Goal: Obtain resource: Obtain resource

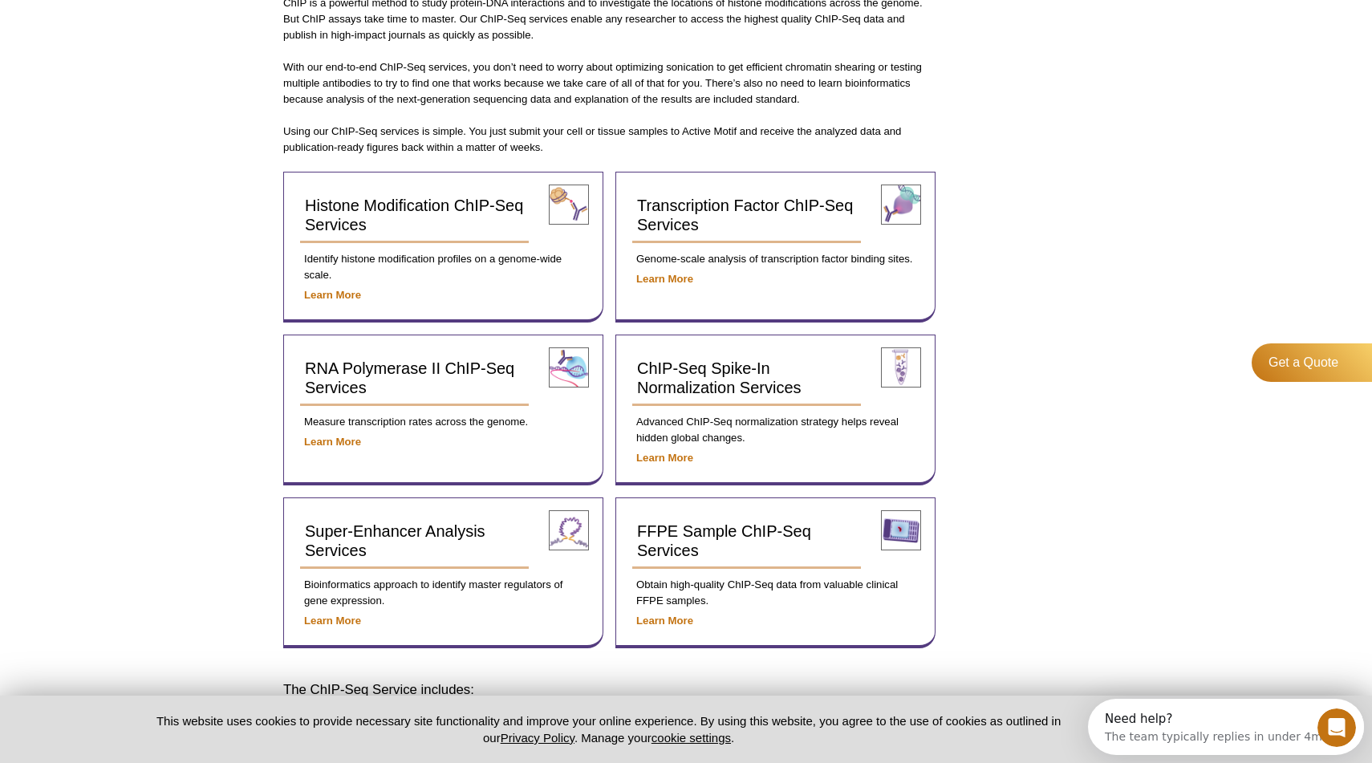
scroll to position [484, 0]
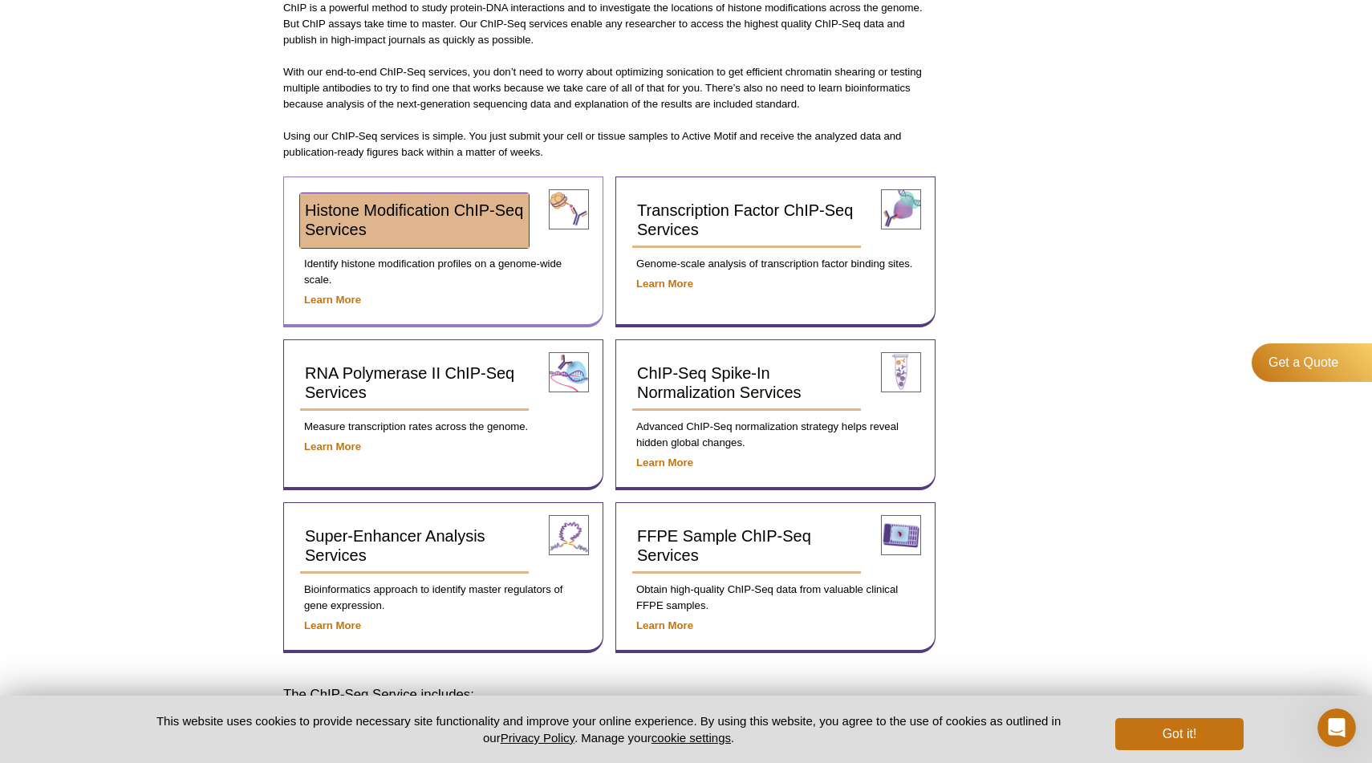
click at [440, 236] on link "Histone Modification ChIP-Seq Services" at bounding box center [414, 220] width 229 height 55
click at [415, 213] on span "Histone Modification ChIP-Seq Services" at bounding box center [414, 219] width 218 height 37
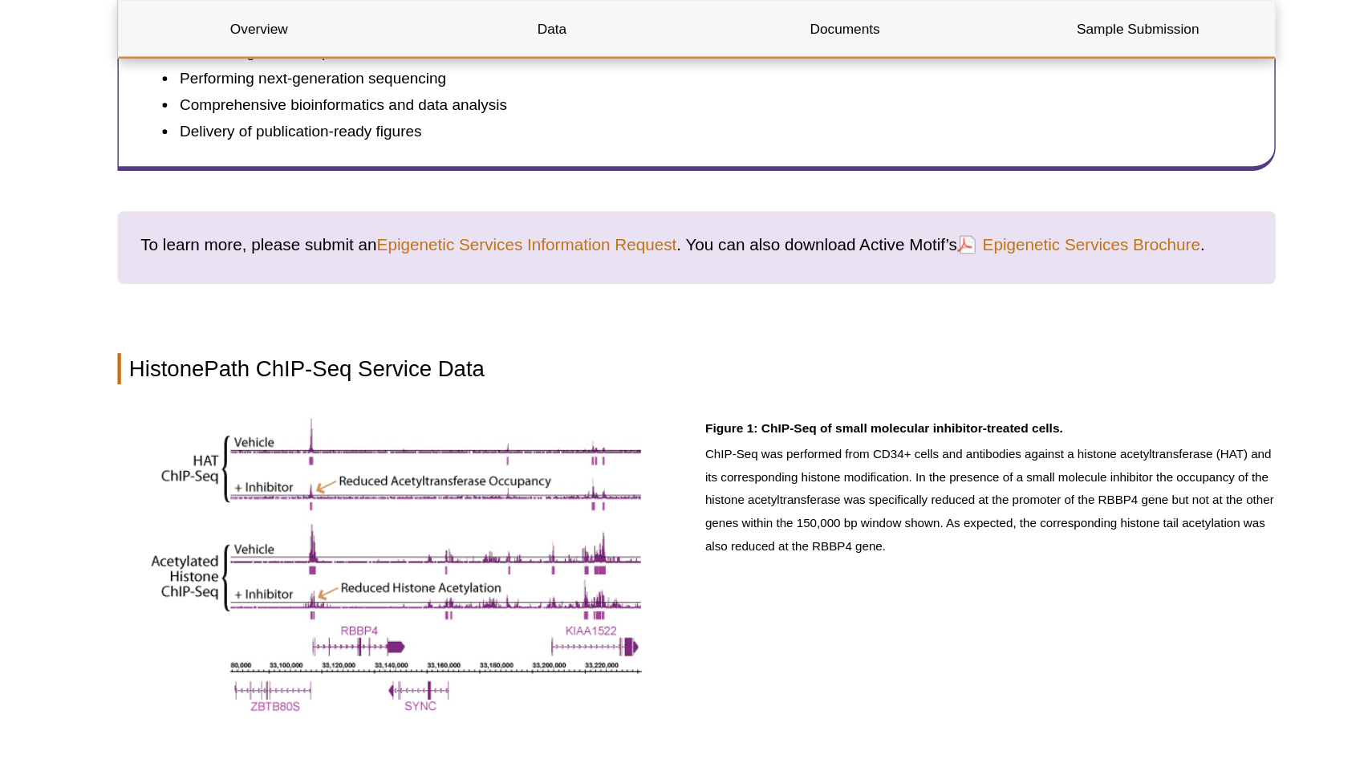
scroll to position [557, 0]
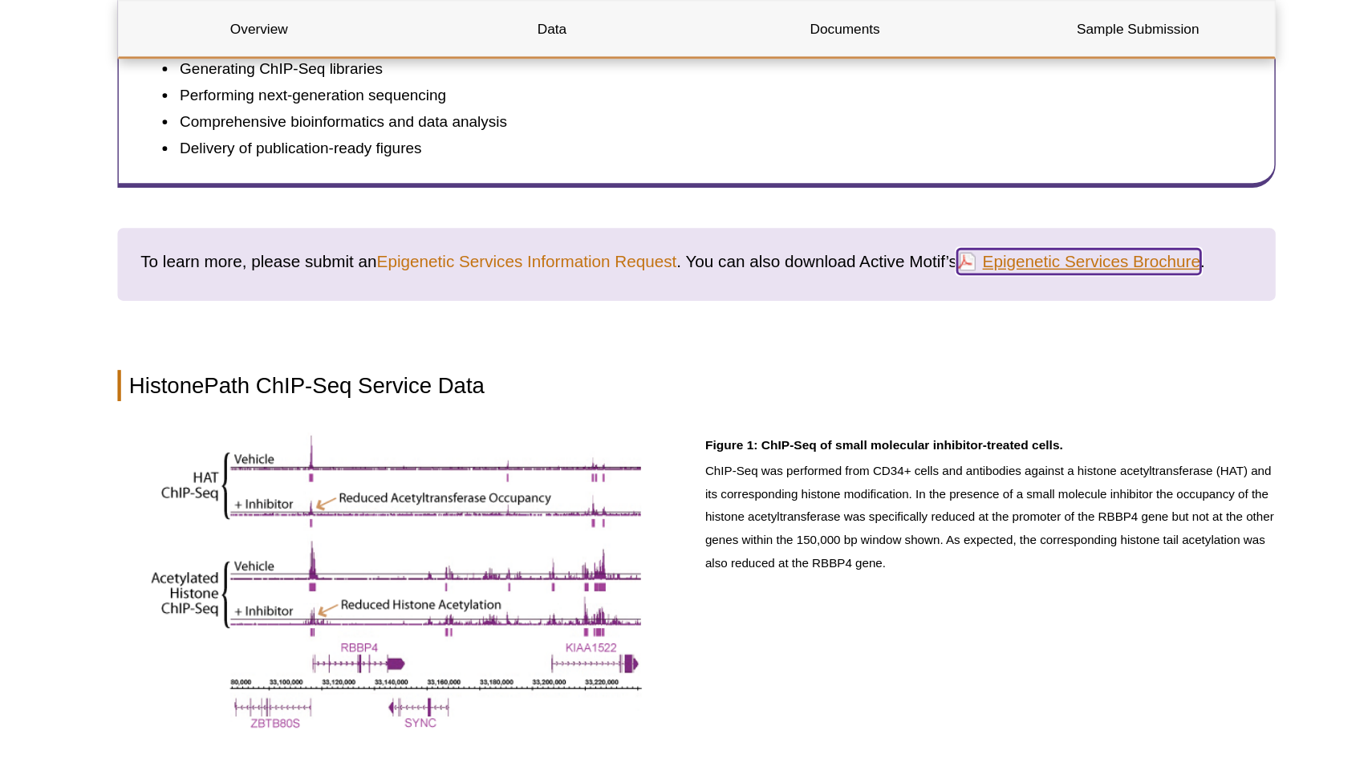
click at [926, 179] on link "Epigenetic Services Brochure" at bounding box center [951, 182] width 169 height 18
